Goal: Task Accomplishment & Management: Manage account settings

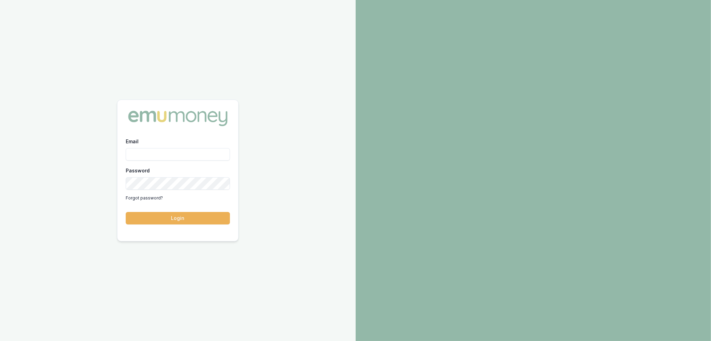
click at [175, 147] on div "Email" at bounding box center [178, 149] width 104 height 24
click at [173, 153] on input "Email" at bounding box center [178, 154] width 104 height 12
type input "robyn.adams@emumoney.com.au"
click at [207, 221] on button "Login" at bounding box center [178, 218] width 104 height 12
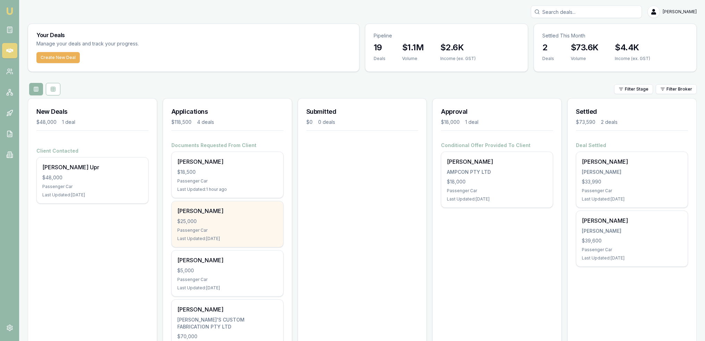
click at [230, 225] on div "Tamara Tyson $25,000 Passenger Car Last Updated: 1 day ago" at bounding box center [227, 224] width 111 height 46
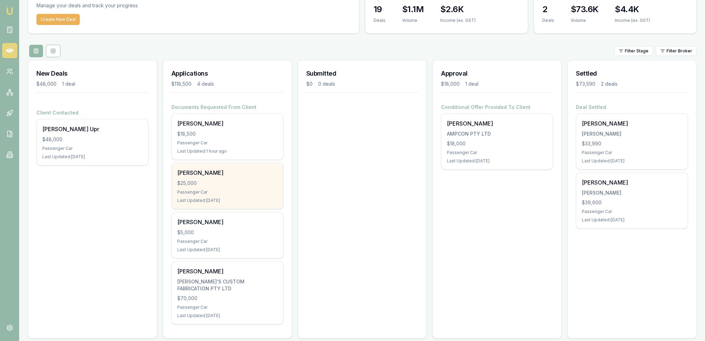
scroll to position [39, 0]
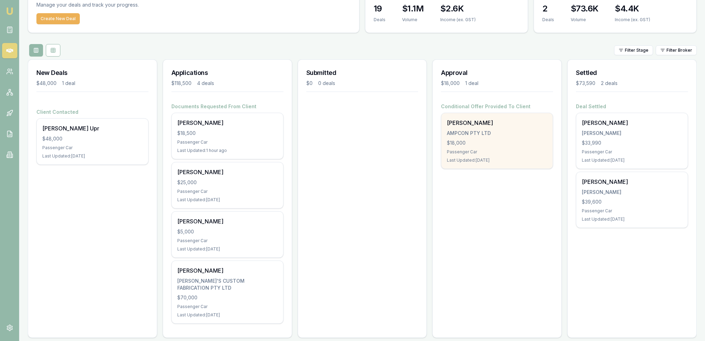
click at [506, 150] on div "Passenger Car" at bounding box center [497, 152] width 100 height 6
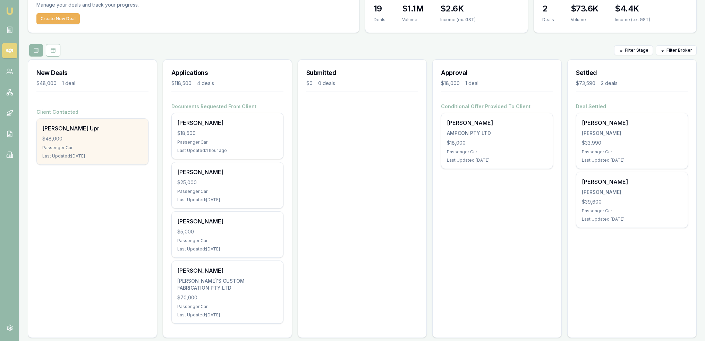
click at [68, 148] on div "Passenger Car" at bounding box center [92, 148] width 100 height 6
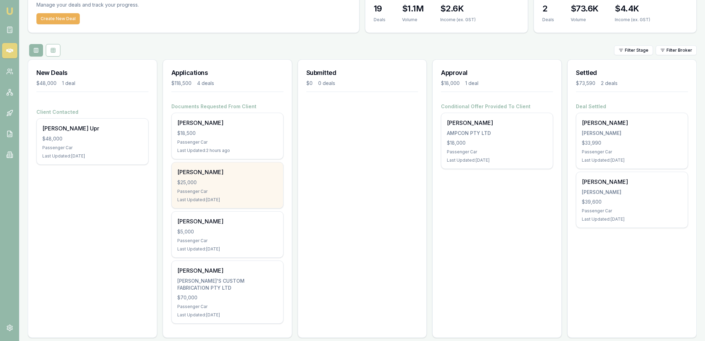
click at [230, 181] on div "$25,000" at bounding box center [227, 182] width 100 height 7
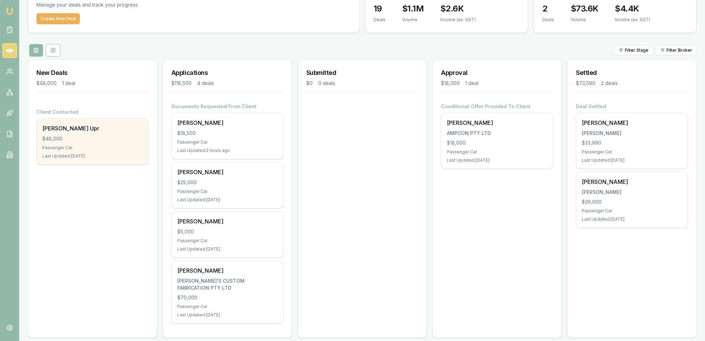
click at [102, 131] on div "Pradip Upr" at bounding box center [92, 128] width 100 height 8
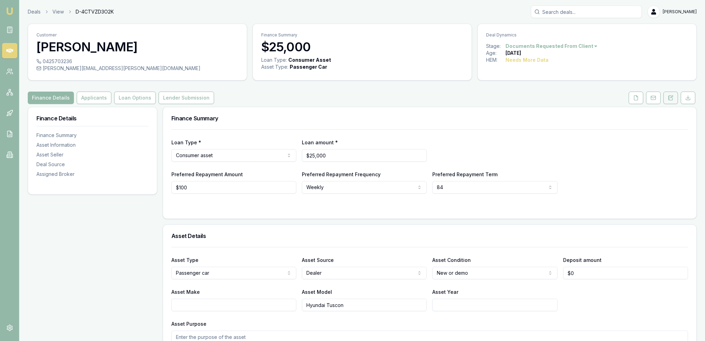
click at [672, 101] on button at bounding box center [671, 98] width 15 height 12
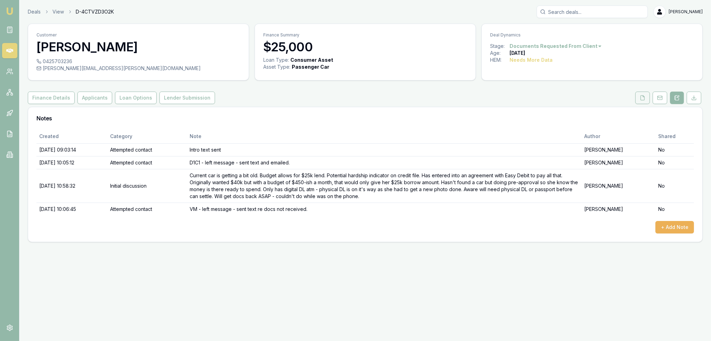
click at [645, 96] on icon at bounding box center [642, 98] width 6 height 6
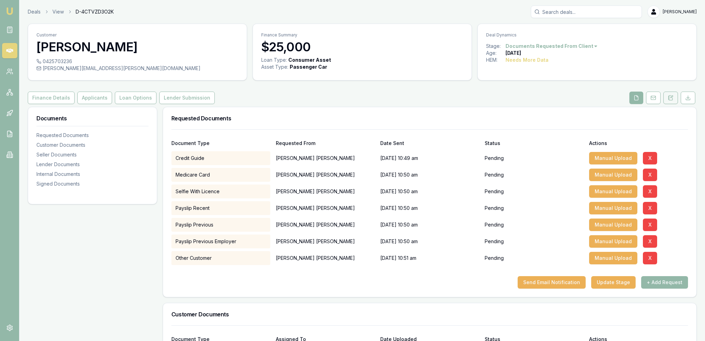
click at [673, 98] on icon at bounding box center [671, 97] width 4 height 5
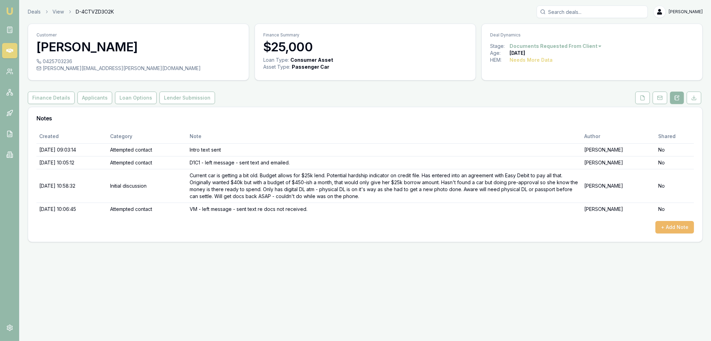
click at [677, 228] on button "+ Add Note" at bounding box center [674, 227] width 39 height 12
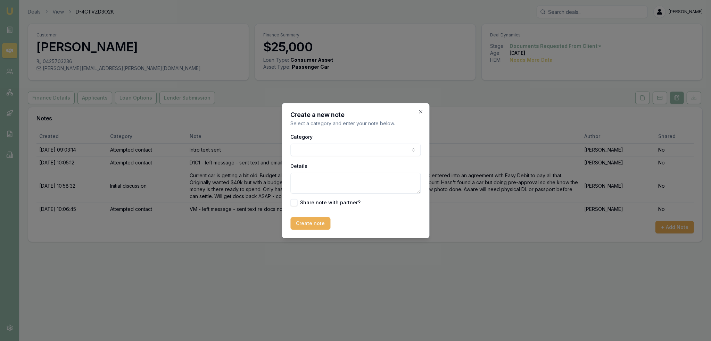
click at [333, 153] on body "Emu Broker Deals View D-4CTVZD3O2K Robyn Adams Toggle Menu Customer Tamara Tyso…" at bounding box center [355, 170] width 711 height 341
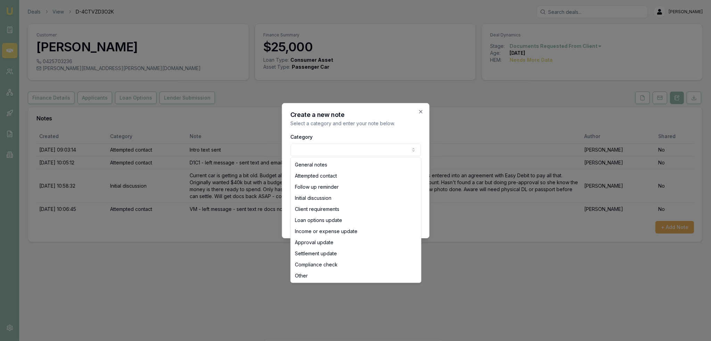
select select "ATTEMPTED_CONTACT"
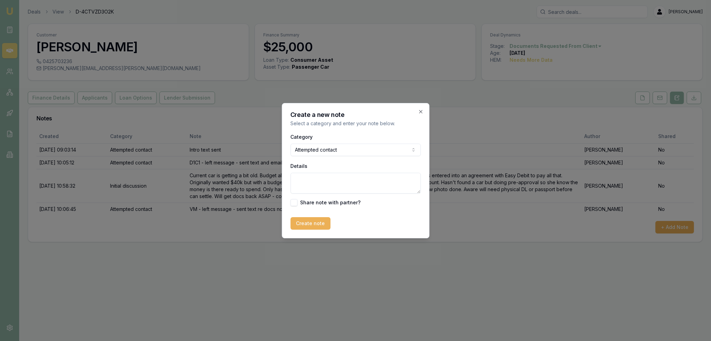
click at [321, 179] on textarea "Details" at bounding box center [355, 183] width 130 height 21
type textarea "VM - left message - sent text re docs not received"
drag, startPoint x: 343, startPoint y: 210, endPoint x: 309, endPoint y: 223, distance: 36.6
click at [342, 210] on form "Category Attempted contact General notes Attempted contact Follow up reminder I…" at bounding box center [355, 181] width 130 height 97
drag, startPoint x: 307, startPoint y: 227, endPoint x: 314, endPoint y: 228, distance: 7.7
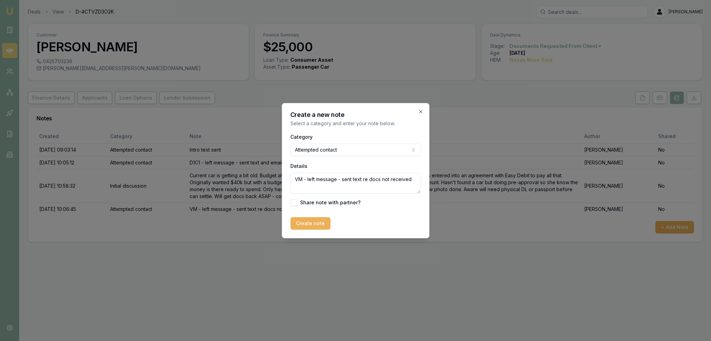
click at [307, 227] on button "Create note" at bounding box center [310, 223] width 40 height 12
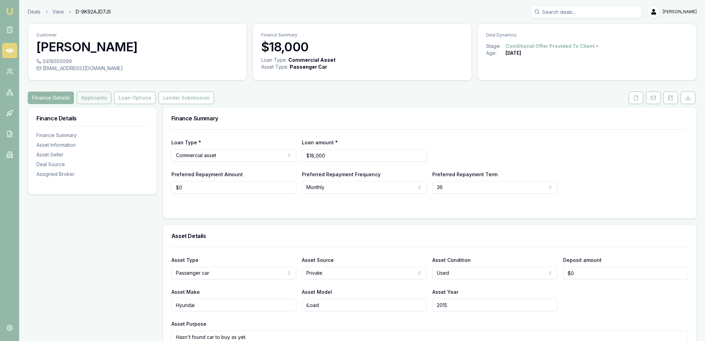
click at [90, 98] on button "Applicants" at bounding box center [94, 98] width 35 height 12
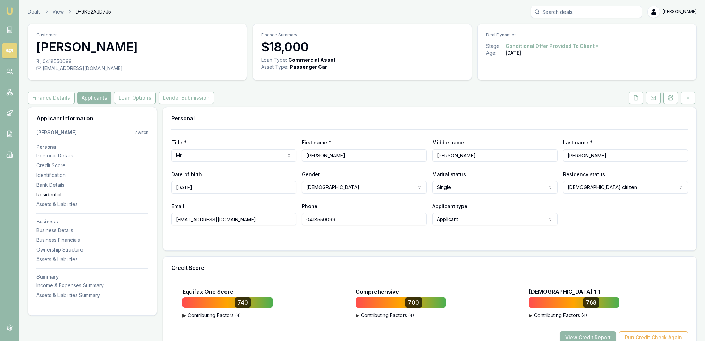
click at [49, 193] on div "Residential" at bounding box center [92, 194] width 112 height 7
click at [669, 96] on icon at bounding box center [669, 96] width 1 height 0
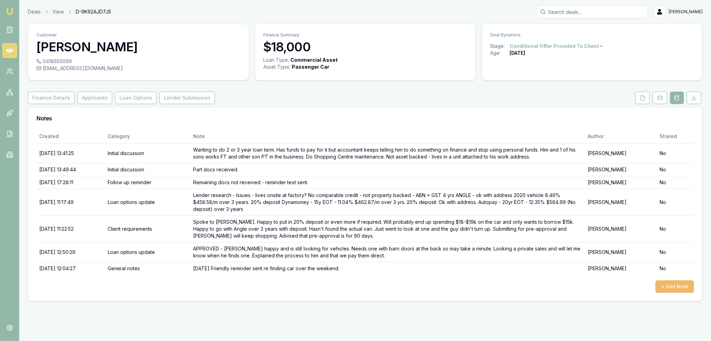
click at [678, 286] on button "+ Add Note" at bounding box center [674, 286] width 39 height 12
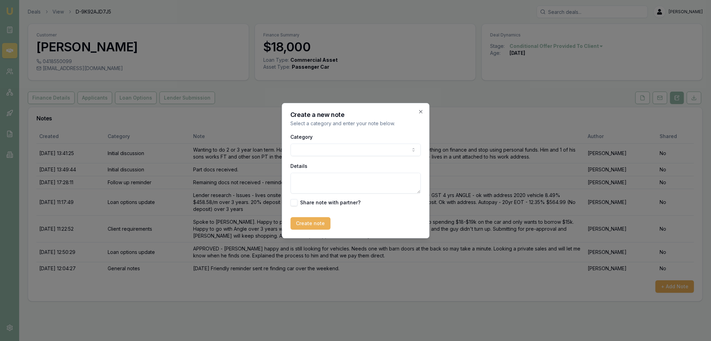
click at [311, 148] on body "Emu Broker Deals View D-9K92AJD7J5 Robyn Adams Toggle Menu Customer Marc Philli…" at bounding box center [355, 170] width 711 height 341
click at [318, 176] on textarea "Details" at bounding box center [355, 183] width 130 height 21
type textarea "L"
type textarea "Sent text re how van shopping is going?"
click at [312, 220] on button "Create note" at bounding box center [310, 223] width 40 height 12
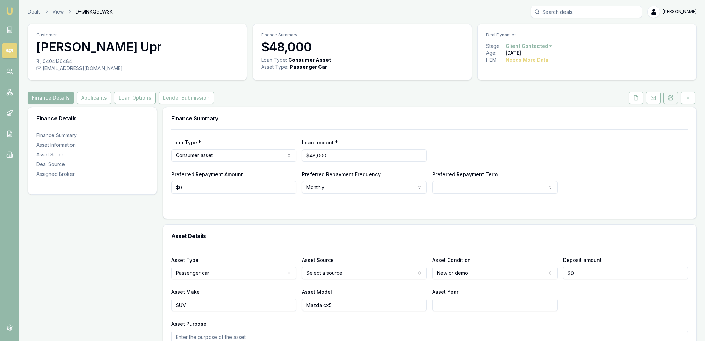
click at [669, 96] on icon at bounding box center [669, 96] width 1 height 0
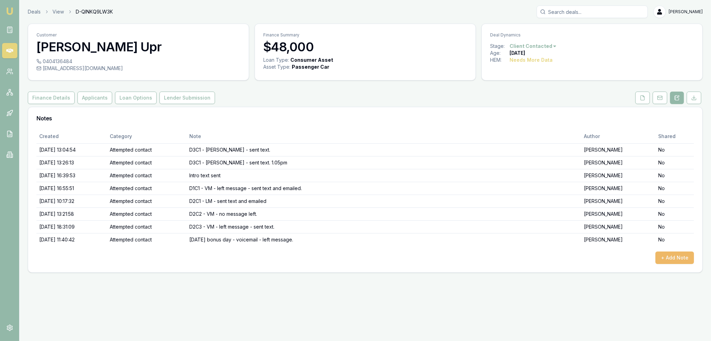
click at [672, 253] on button "+ Add Note" at bounding box center [674, 258] width 39 height 12
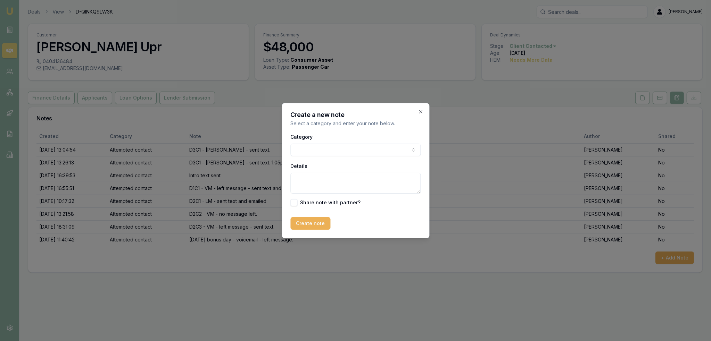
click at [352, 148] on body "Emu Broker Deals View D-QINKQ9LW3K [PERSON_NAME] Toggle Menu Customer [PERSON_N…" at bounding box center [355, 170] width 711 height 341
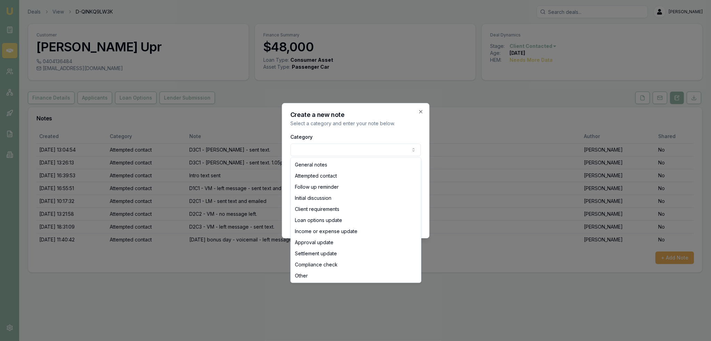
select select "ATTEMPTED_CONTACT"
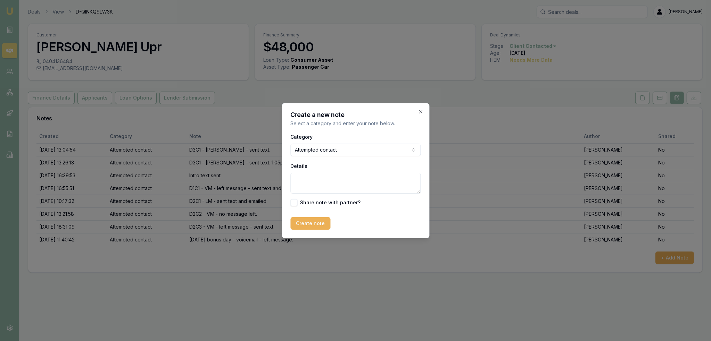
click at [336, 187] on textarea "Details" at bounding box center [355, 183] width 130 height 21
type textarea "d"
click at [306, 181] on textarea "D3C1- LM - sent text" at bounding box center [355, 183] width 130 height 21
click at [357, 182] on textarea "D3C1 - LM - sent text" at bounding box center [355, 183] width 130 height 21
type textarea "D3C1 - LM - sent text 1.05pm"
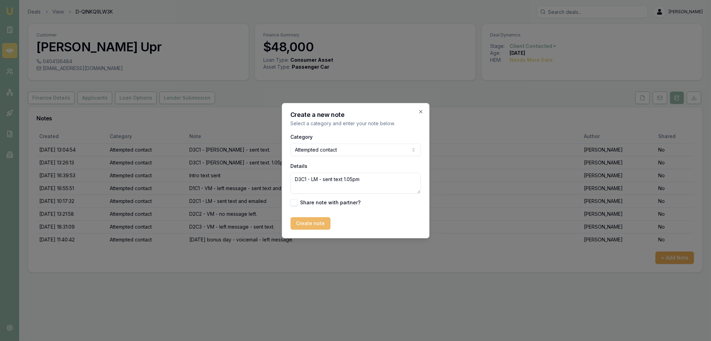
click at [317, 221] on button "Create note" at bounding box center [310, 223] width 40 height 12
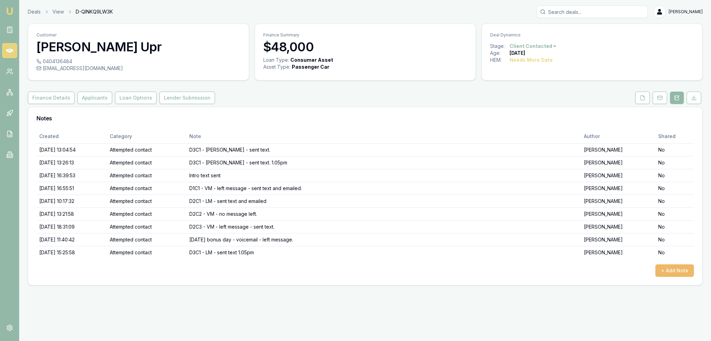
click at [685, 270] on button "+ Add Note" at bounding box center [674, 271] width 39 height 12
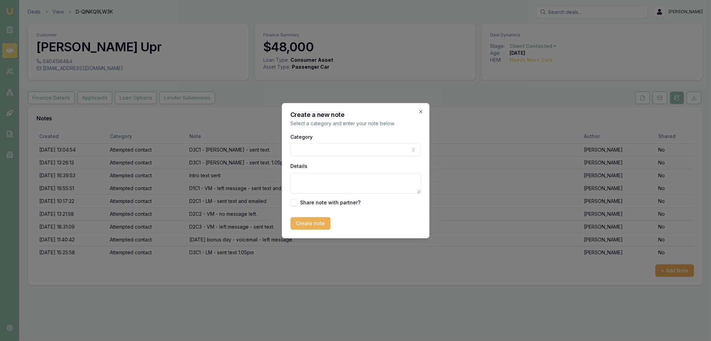
click at [326, 147] on body "Emu Broker Deals View D-QINKQ9LW3K Robyn Adams Toggle Menu Customer Pradip Upr …" at bounding box center [355, 170] width 711 height 341
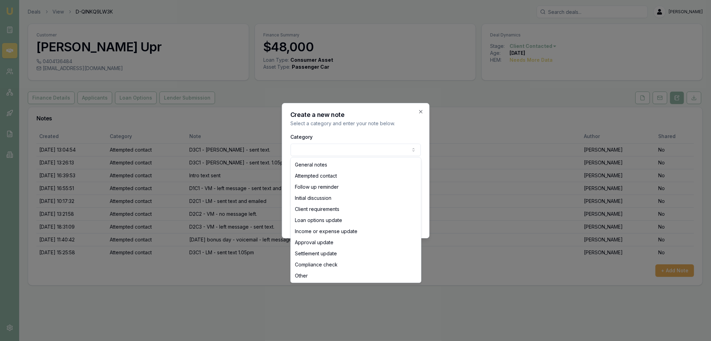
select select "ATTEMPTED_CONTACT"
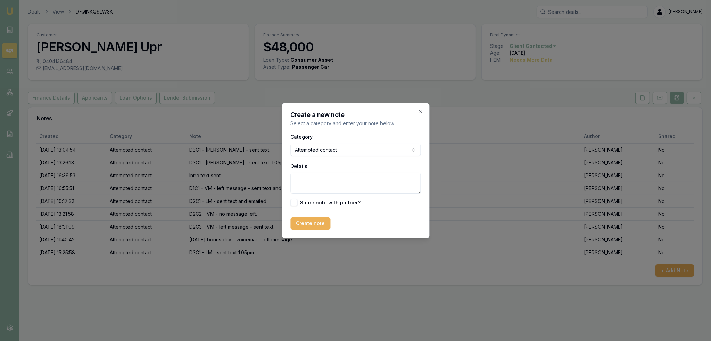
click at [317, 184] on textarea "Details" at bounding box center [355, 183] width 130 height 21
type textarea "D3C2 - VM - no message left."
click at [306, 227] on button "Create note" at bounding box center [310, 223] width 40 height 12
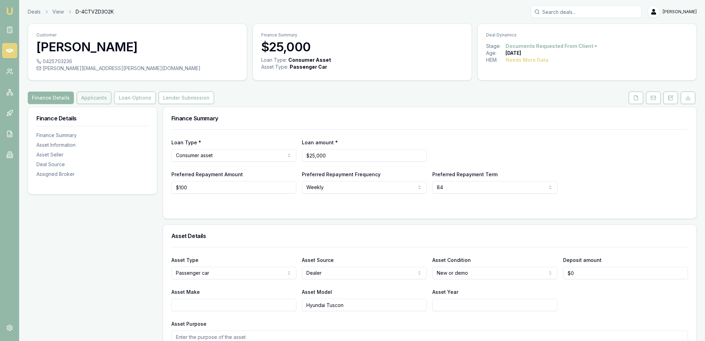
click at [100, 95] on button "Applicants" at bounding box center [94, 98] width 35 height 12
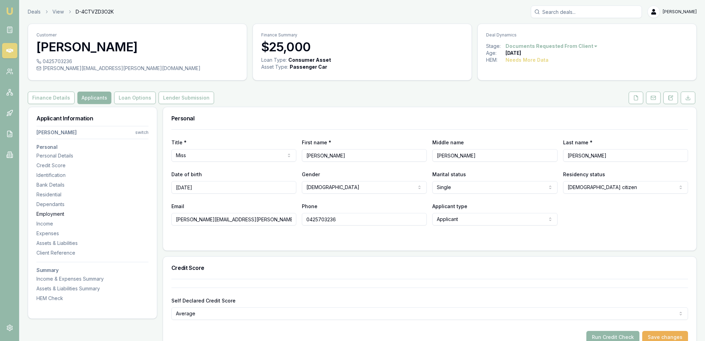
click at [43, 215] on div "Employment" at bounding box center [92, 214] width 112 height 7
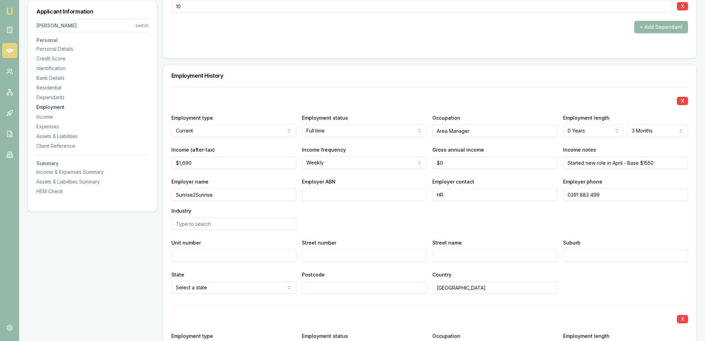
scroll to position [1117, 0]
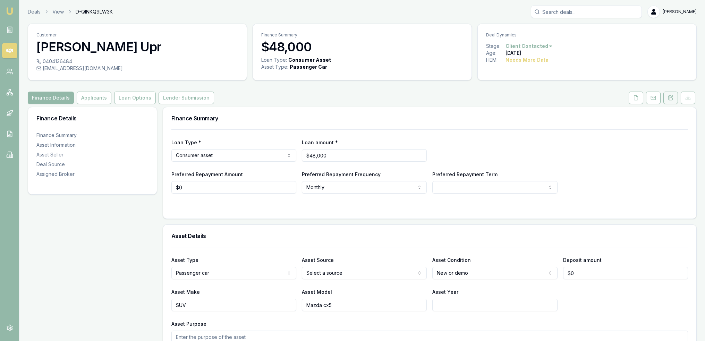
click at [669, 96] on icon at bounding box center [669, 96] width 1 height 0
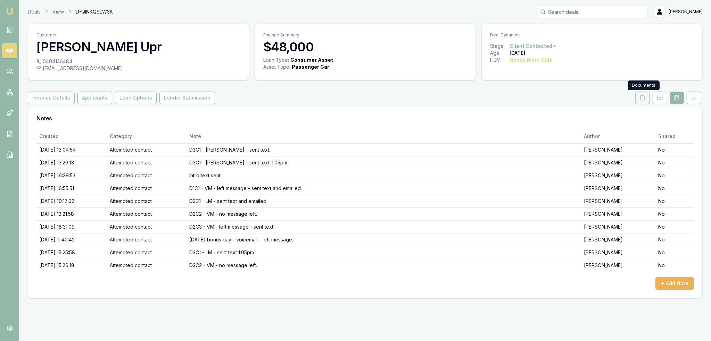
click at [643, 97] on icon at bounding box center [642, 98] width 6 height 6
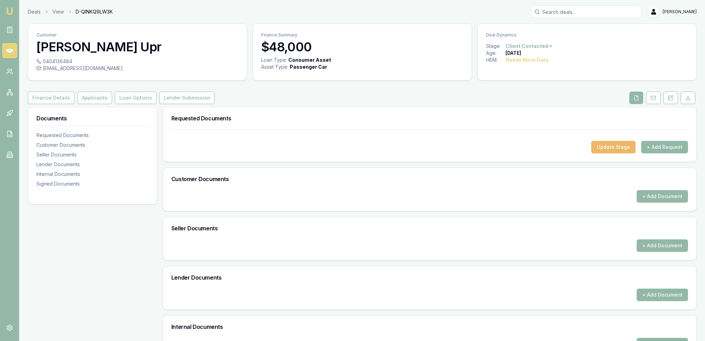
click at [619, 145] on button "Update Stage" at bounding box center [613, 147] width 44 height 12
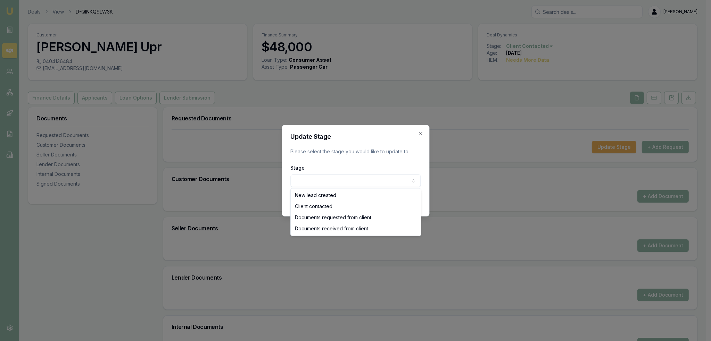
click at [350, 178] on body "Emu Broker Deals View D-QINKQ9LW3K Robyn Adams Toggle Menu Customer Pradip Upr …" at bounding box center [352, 170] width 705 height 341
select select "CLIENT_CONTACTED"
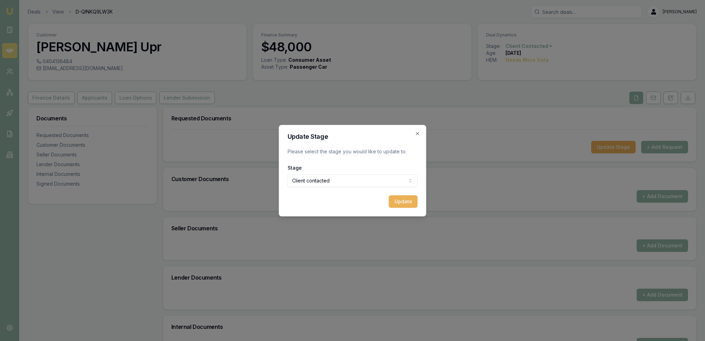
click at [419, 204] on div "Update Stage Please select the stage you would like to update to. Stage Client …" at bounding box center [353, 171] width 148 height 92
click at [408, 204] on button "Update" at bounding box center [403, 201] width 29 height 12
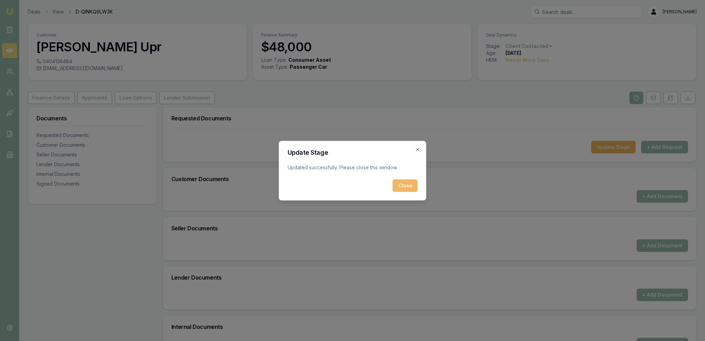
click at [406, 187] on button "Close" at bounding box center [405, 185] width 25 height 12
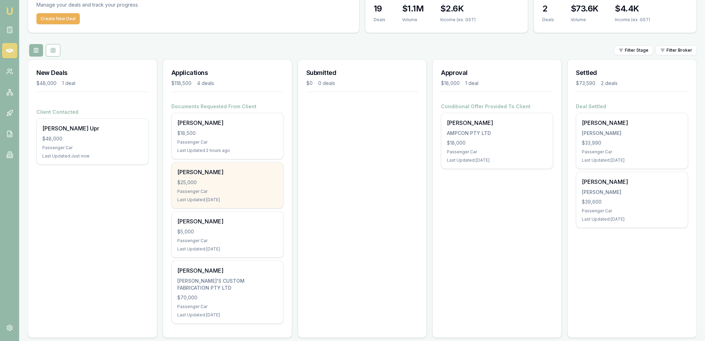
click at [213, 179] on div "$25,000" at bounding box center [227, 182] width 100 height 7
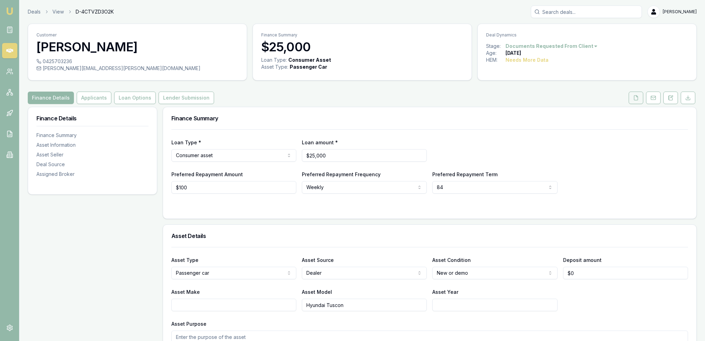
click at [637, 95] on icon at bounding box center [636, 98] width 6 height 6
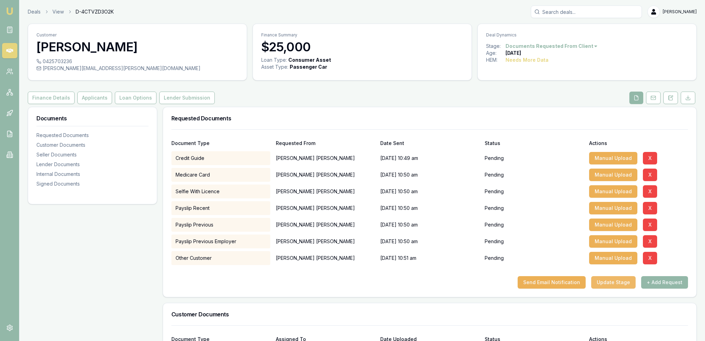
click at [615, 282] on button "Update Stage" at bounding box center [613, 282] width 44 height 12
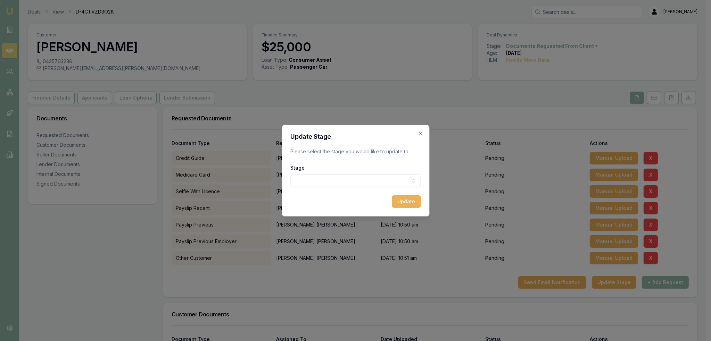
click at [338, 181] on body "Emu Broker Deals View D-4CTVZD3O2K Robyn Adams Toggle Menu Customer Tamara Tyso…" at bounding box center [352, 170] width 705 height 341
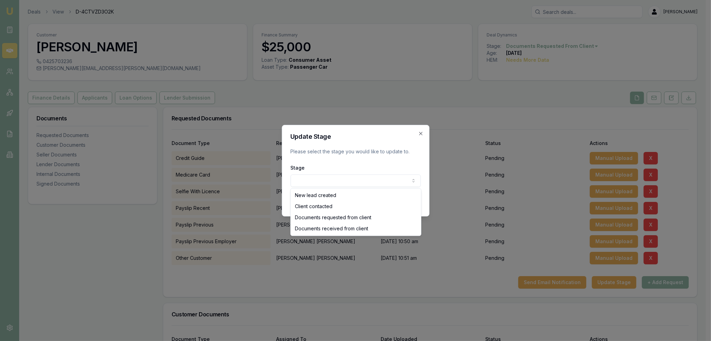
select select "DOCUMENTS_REQUESTED_FROM_CLIENT"
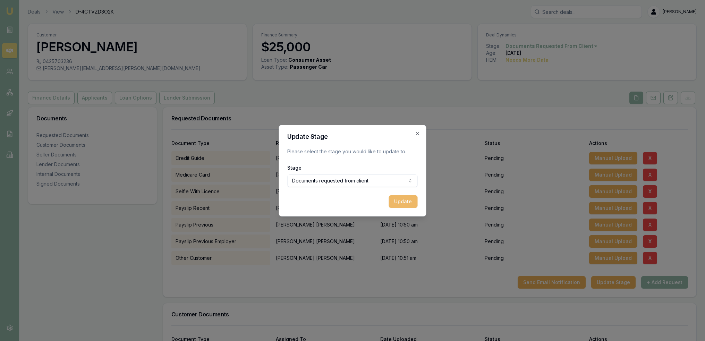
click at [411, 204] on button "Update" at bounding box center [403, 201] width 29 height 12
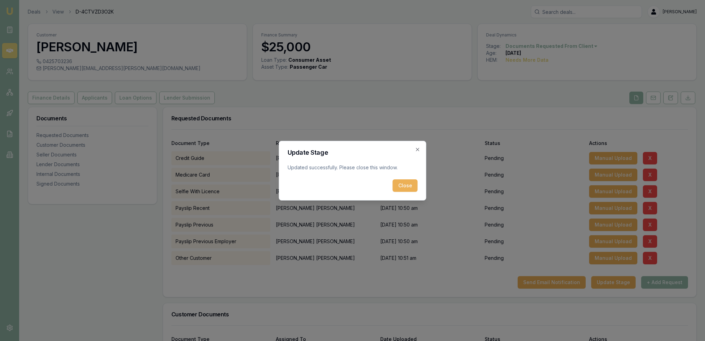
click at [413, 194] on div "Update Stage Updated successfully. Please close this window. Close Close" at bounding box center [353, 171] width 148 height 60
drag, startPoint x: 408, startPoint y: 186, endPoint x: 436, endPoint y: 213, distance: 39.0
click at [408, 186] on button "Close" at bounding box center [405, 185] width 25 height 12
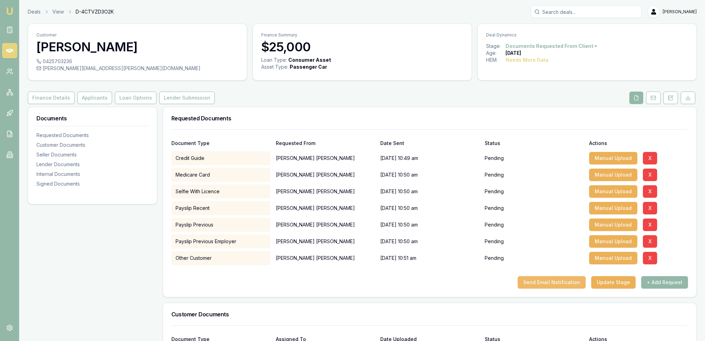
click at [555, 285] on button "Send Email Notification" at bounding box center [552, 282] width 68 height 12
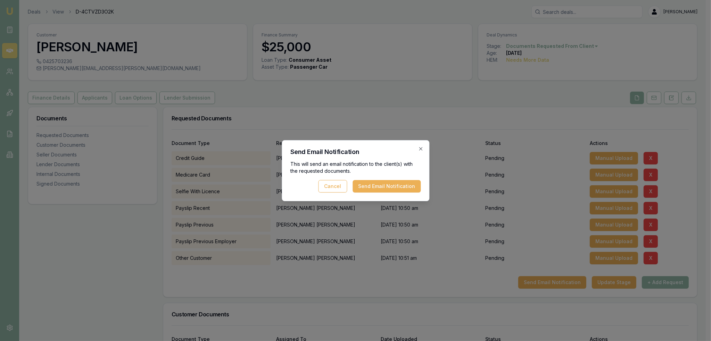
click at [388, 187] on button "Send Email Notification" at bounding box center [386, 186] width 68 height 12
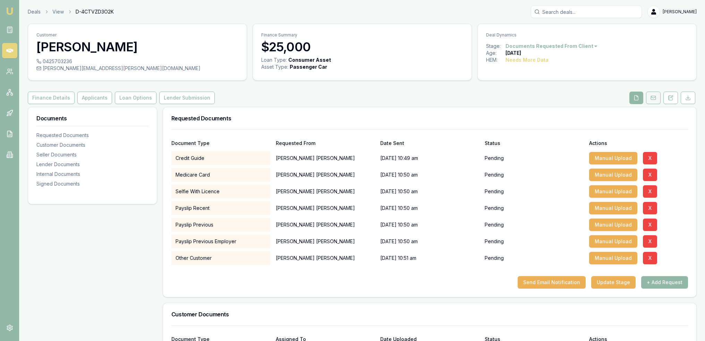
click at [653, 96] on icon at bounding box center [654, 98] width 6 height 6
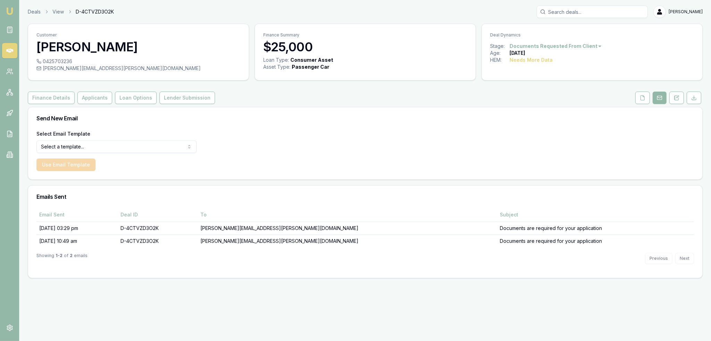
click at [75, 147] on html "Emu Broker Deals View D-4CTVZD3O2K Robyn Adams Toggle Menu Customer Tamara Tyso…" at bounding box center [355, 170] width 711 height 341
select select "document-request-reminder"
click at [65, 168] on button "Use Email Template" at bounding box center [65, 165] width 59 height 12
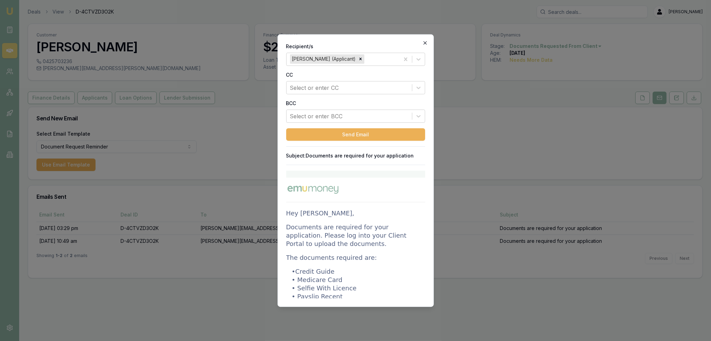
click at [426, 43] on icon "button" at bounding box center [425, 43] width 6 height 6
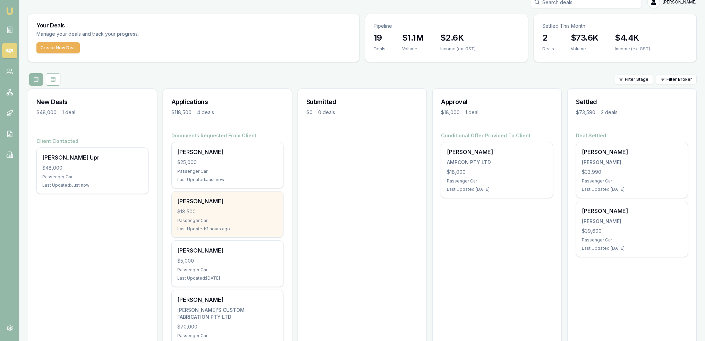
scroll to position [35, 0]
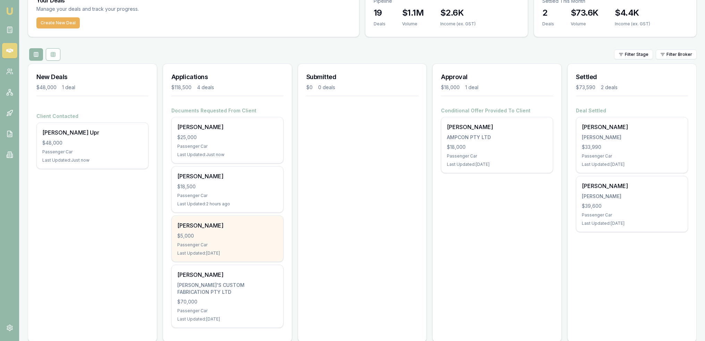
click at [232, 237] on div "$5,000" at bounding box center [227, 236] width 100 height 7
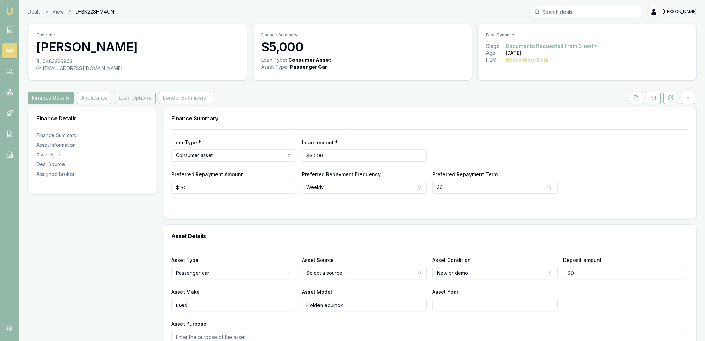
click at [134, 99] on button "Loan Options" at bounding box center [135, 98] width 42 height 12
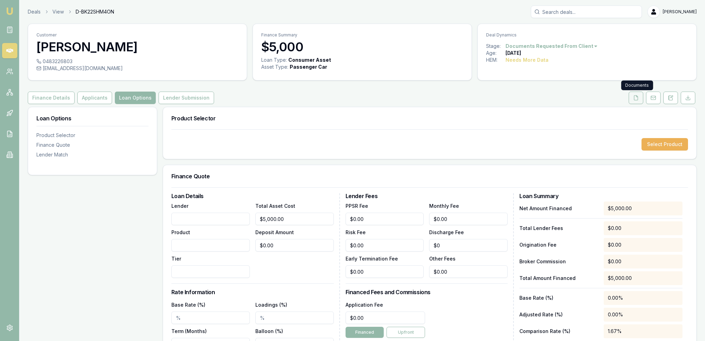
click at [636, 98] on icon at bounding box center [636, 98] width 6 height 6
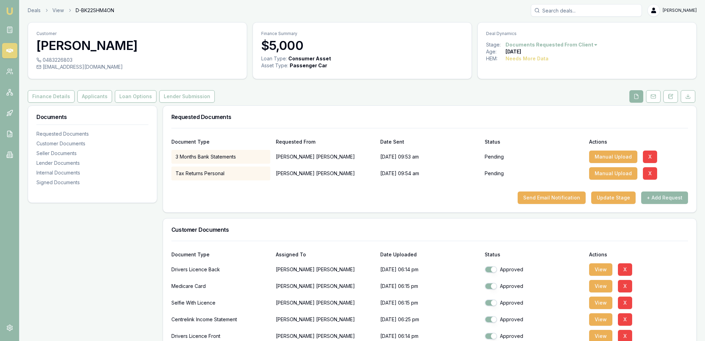
scroll to position [22, 0]
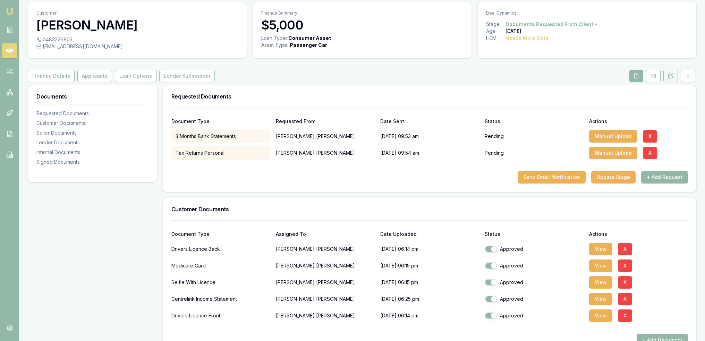
click at [672, 76] on icon at bounding box center [671, 76] width 6 height 6
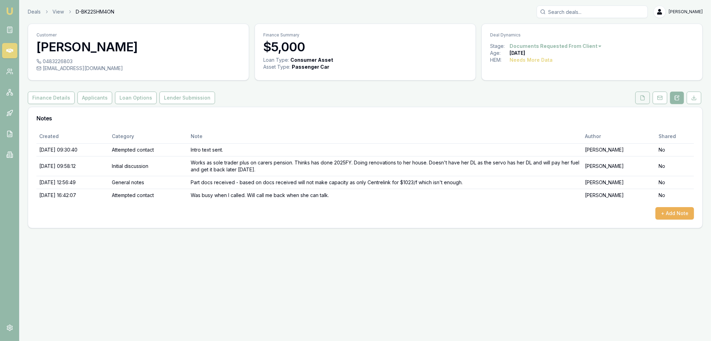
click at [645, 98] on button at bounding box center [642, 98] width 15 height 12
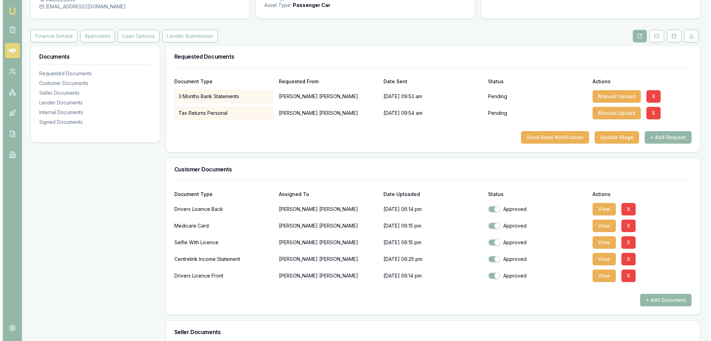
scroll to position [69, 0]
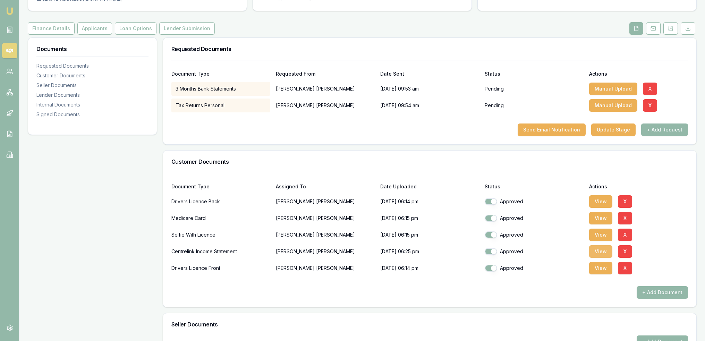
click at [597, 251] on button "View" at bounding box center [600, 251] width 23 height 12
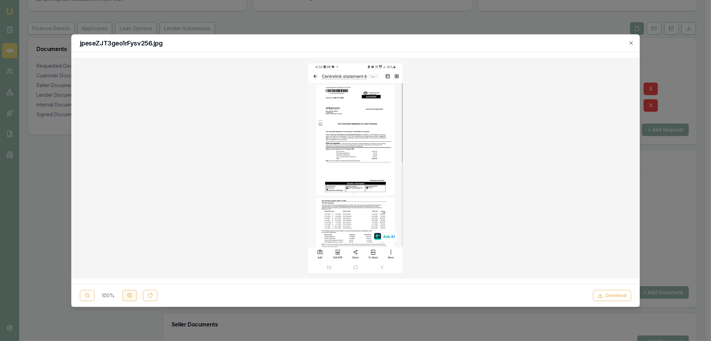
click at [129, 295] on icon at bounding box center [130, 296] width 6 height 6
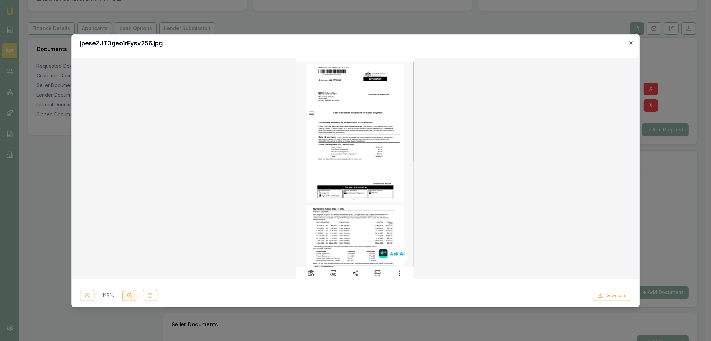
click at [129, 295] on icon at bounding box center [130, 296] width 6 height 6
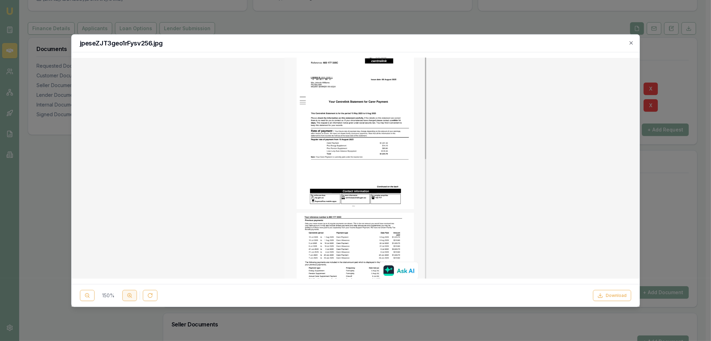
click at [129, 295] on icon at bounding box center [130, 296] width 6 height 6
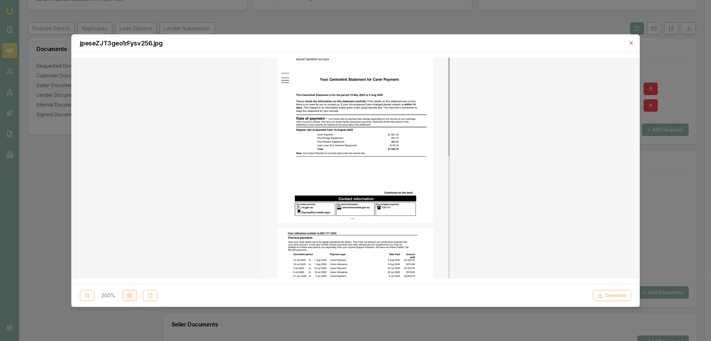
click at [129, 295] on icon at bounding box center [130, 296] width 6 height 6
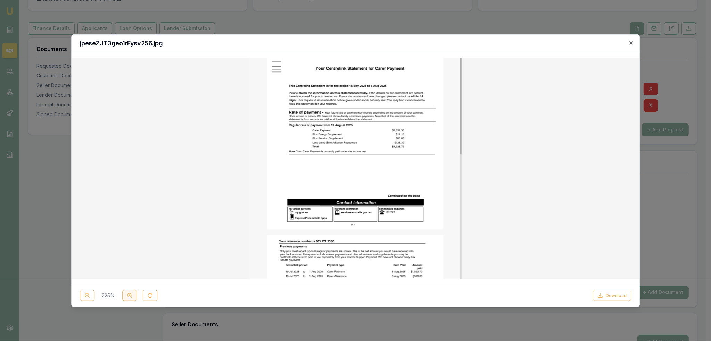
click at [129, 295] on icon at bounding box center [130, 296] width 6 height 6
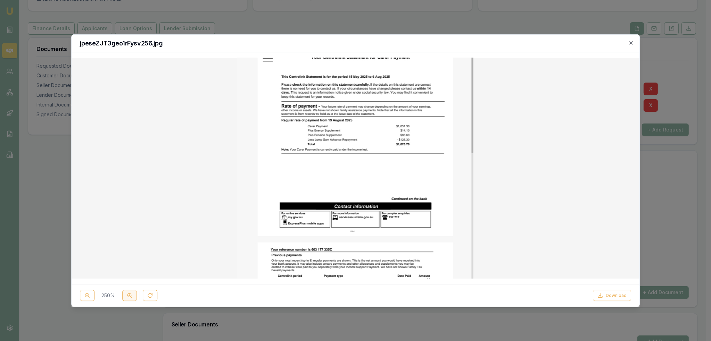
click at [129, 295] on icon at bounding box center [130, 296] width 6 height 6
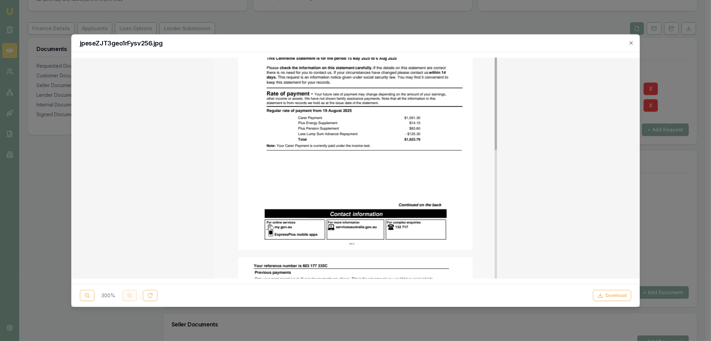
click at [129, 295] on div "300 %" at bounding box center [118, 295] width 77 height 11
click at [126, 291] on div "300 %" at bounding box center [118, 295] width 77 height 11
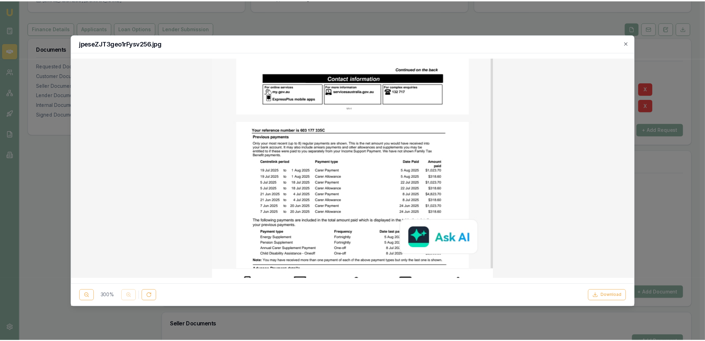
scroll to position [144, 0]
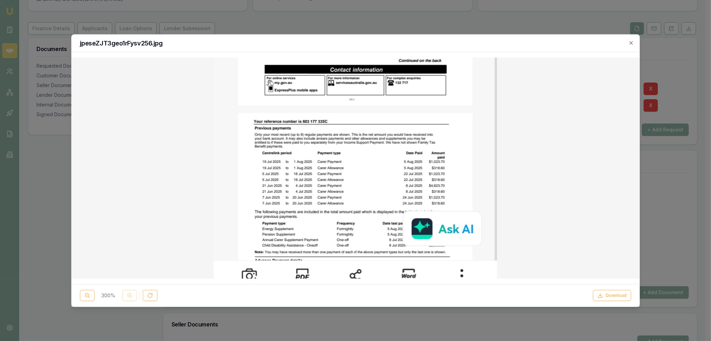
click at [628, 42] on h2 "jpeseZJT3geo1rFysv256.jpg" at bounding box center [355, 43] width 551 height 6
click at [630, 41] on icon "button" at bounding box center [631, 43] width 6 height 6
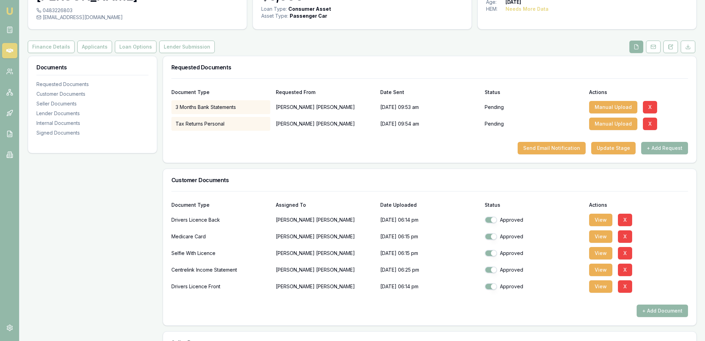
scroll to position [0, 0]
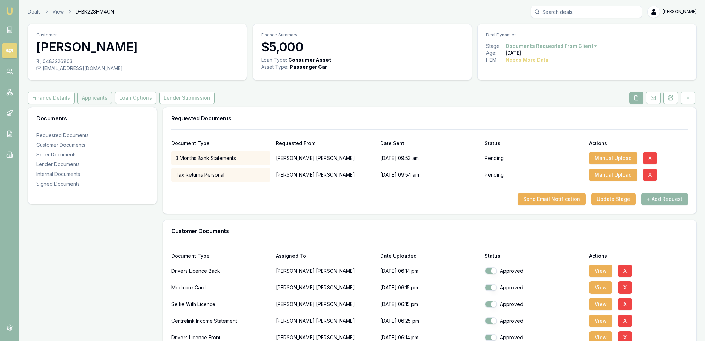
click at [78, 97] on button "Applicants" at bounding box center [94, 98] width 35 height 12
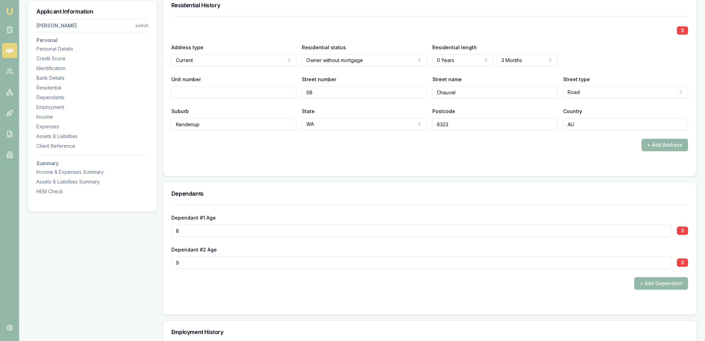
scroll to position [706, 0]
